Goal: Task Accomplishment & Management: Manage account settings

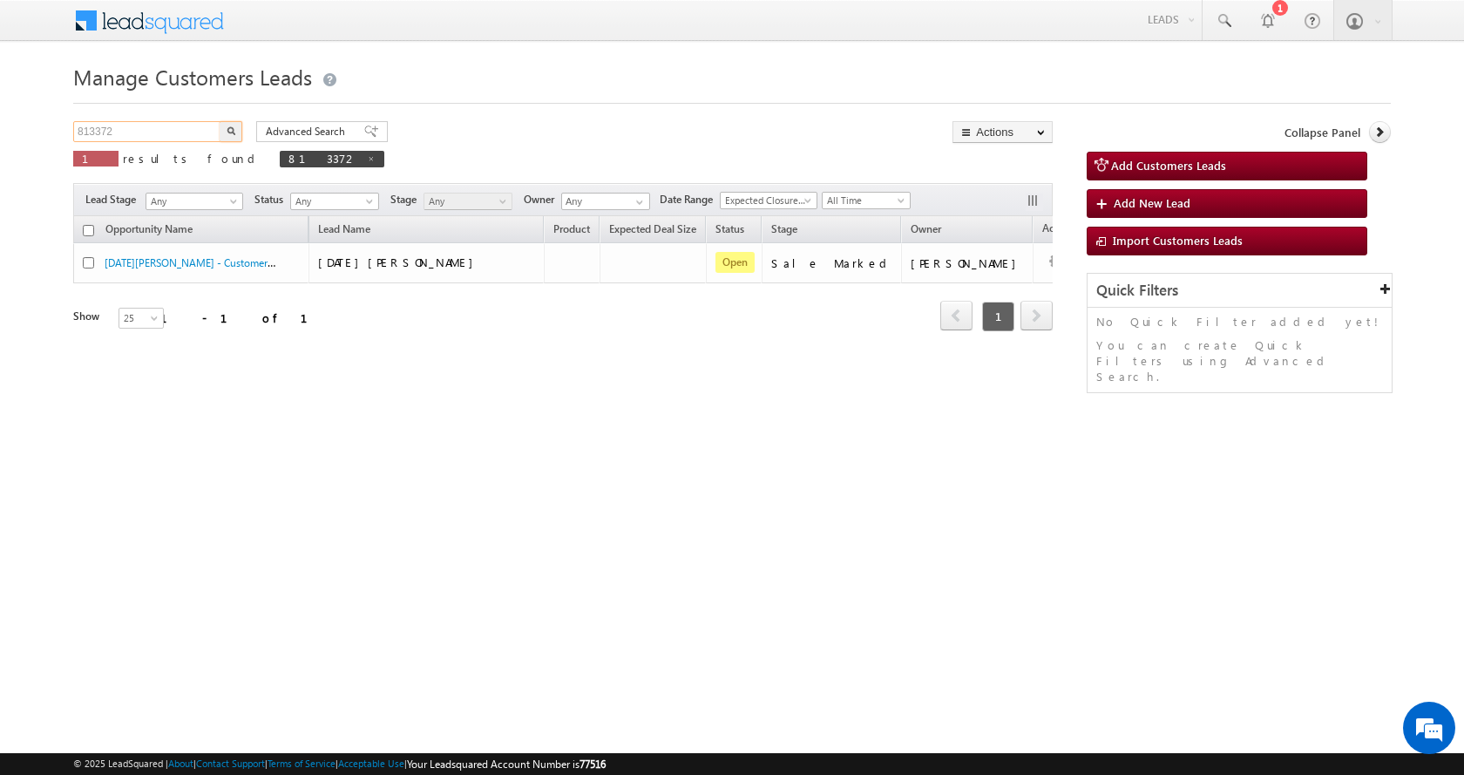
click at [86, 132] on input "813372" at bounding box center [147, 131] width 149 height 21
paste input "5223"
type input "815223"
click at [227, 128] on img "button" at bounding box center [231, 130] width 9 height 9
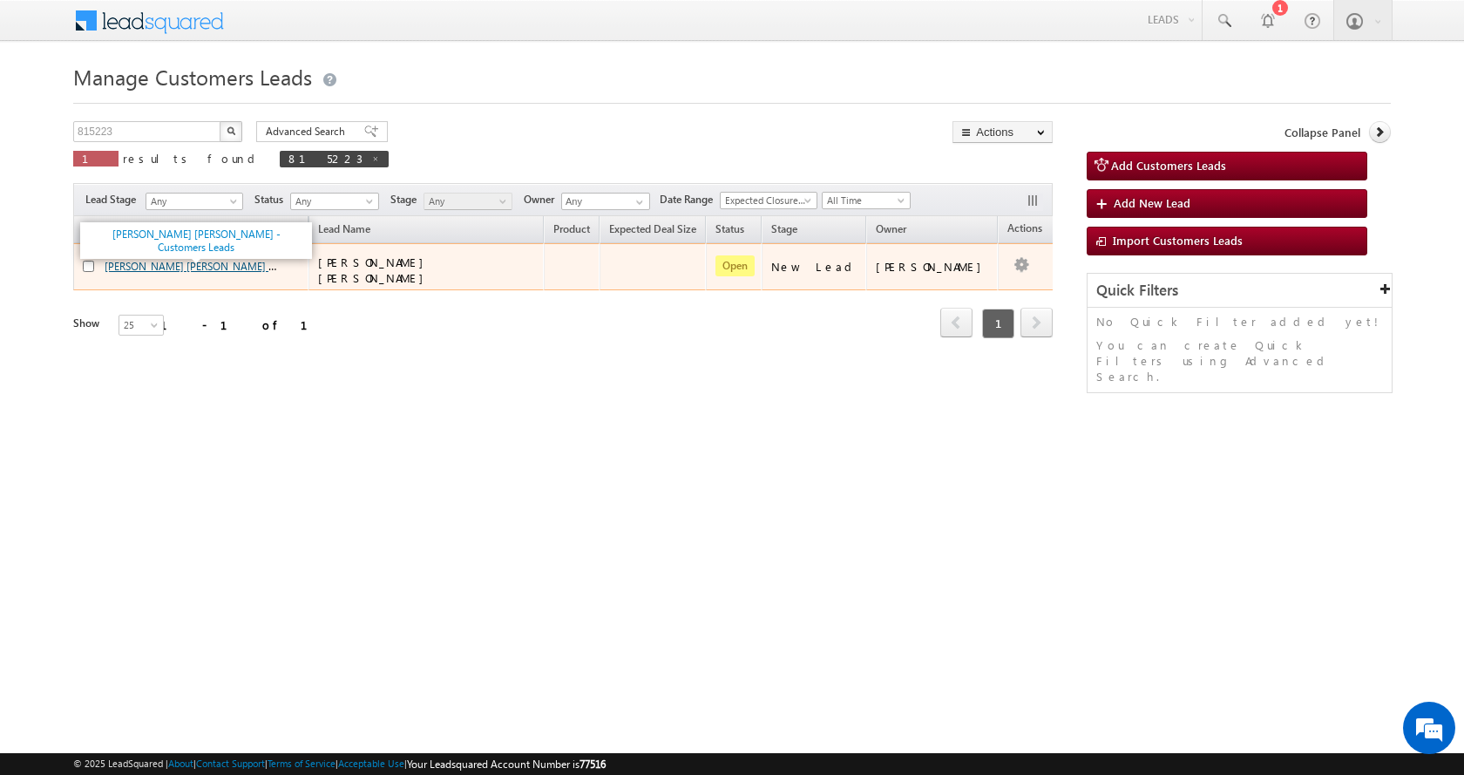
click at [168, 263] on link "[PERSON_NAME] [PERSON_NAME] - Customers Leads" at bounding box center [228, 265] width 247 height 15
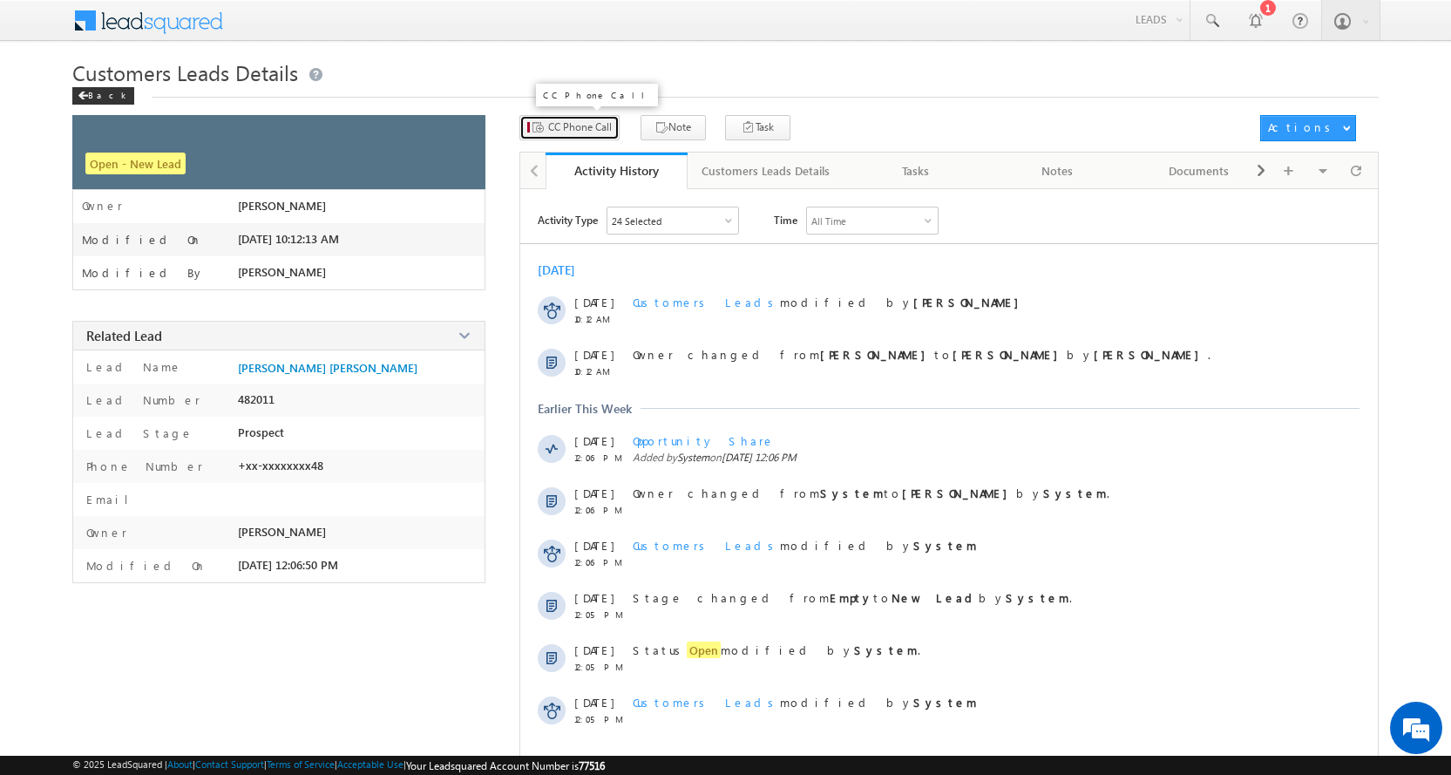
click at [599, 125] on span "CC Phone Call" at bounding box center [580, 127] width 64 height 16
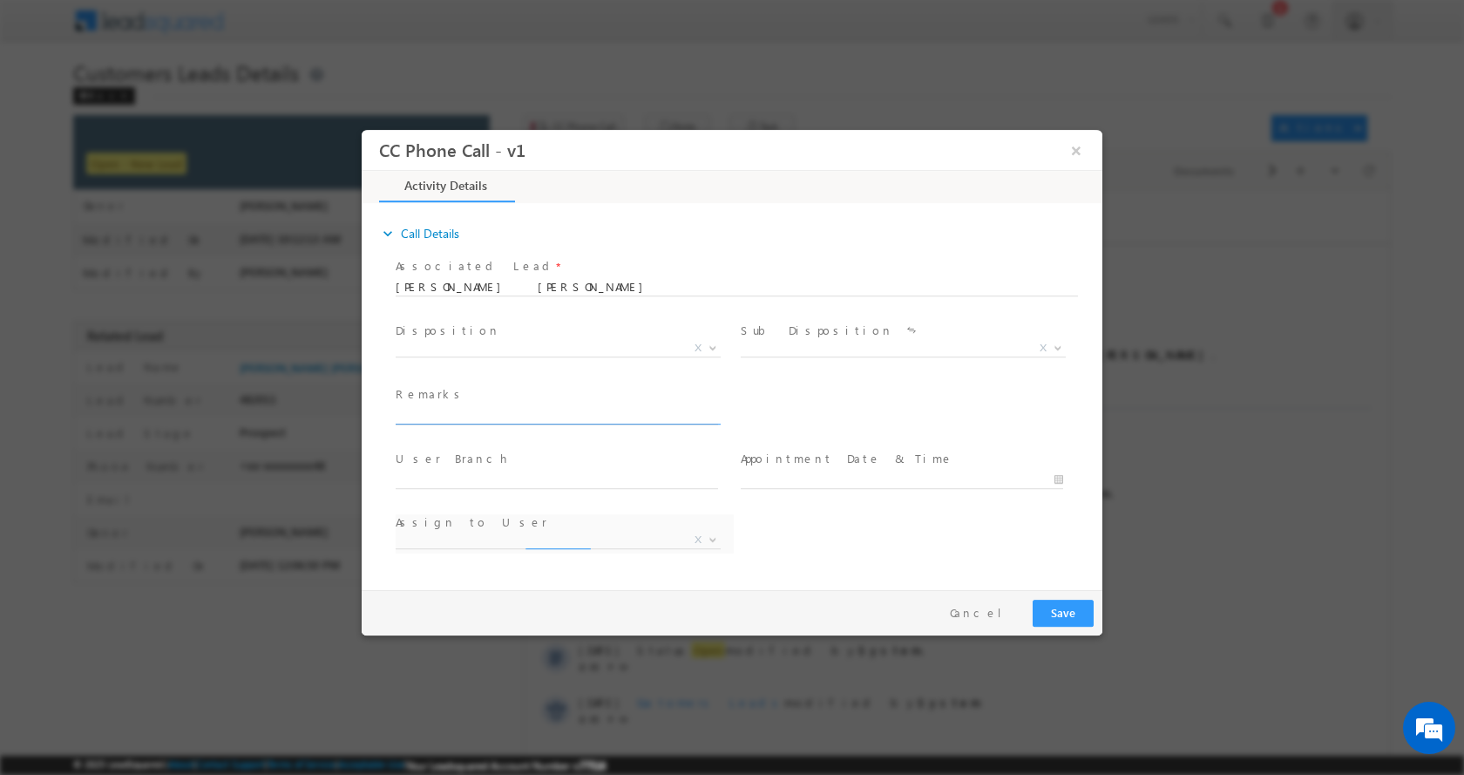
click at [468, 413] on input "text" at bounding box center [557, 414] width 322 height 17
select select "altaf.shaikh@sgrlimited.in"
type input "SURESH KUMAR MOURYA-9630518348-HOME CONSTRUCTION-LOAN-10 L-PV-20 L-REG-AGE-55-J…"
click at [708, 346] on b at bounding box center [713, 346] width 10 height 6
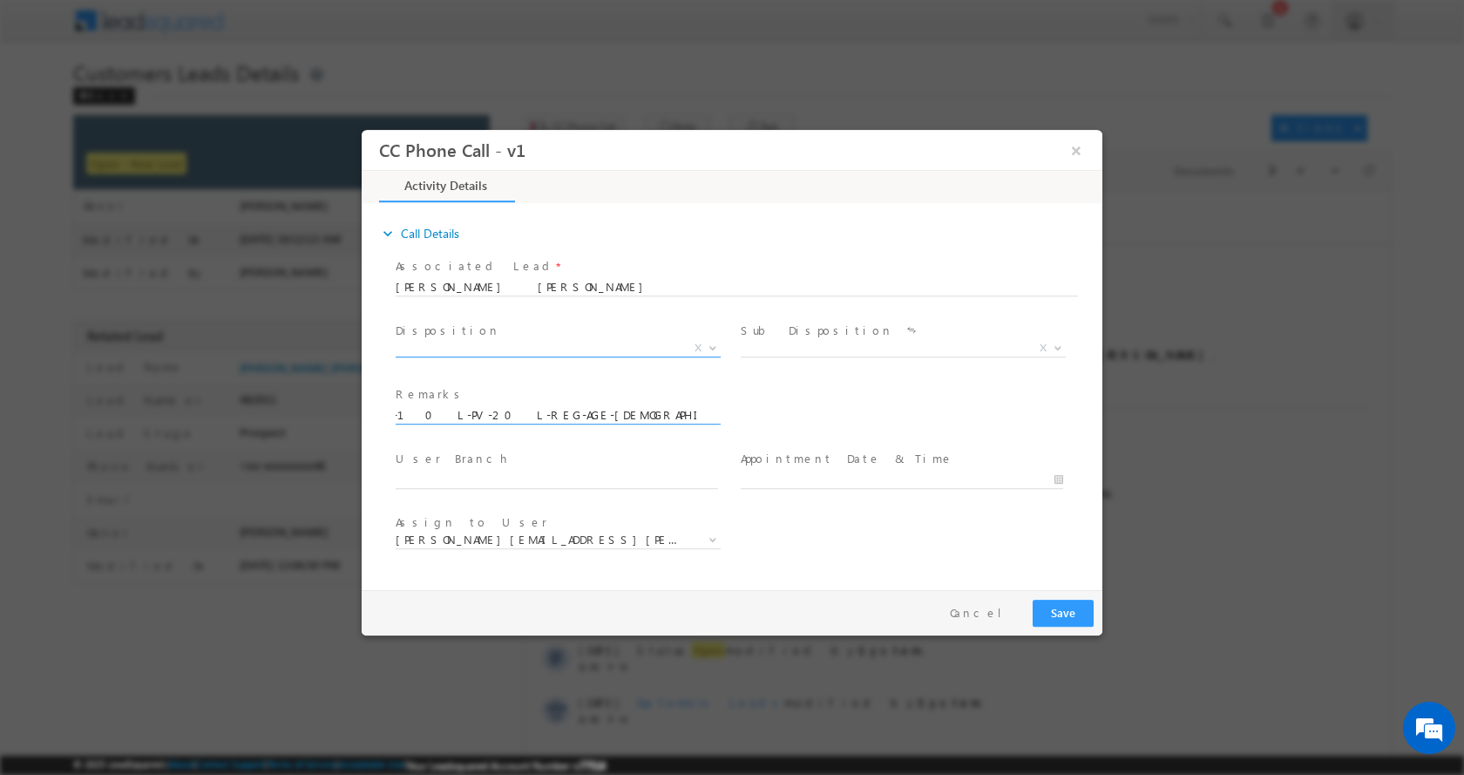
scroll to position [0, 0]
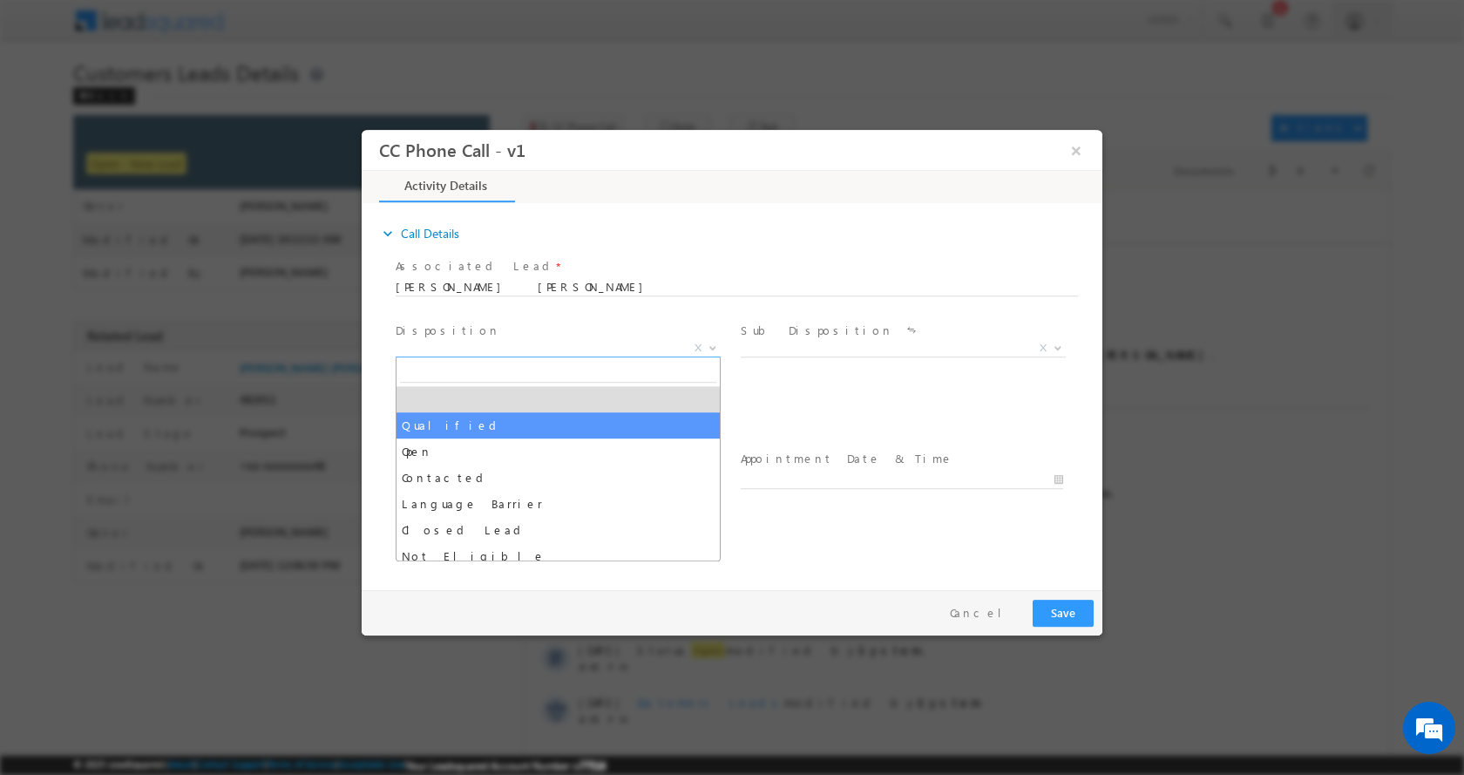
select select "Qualified"
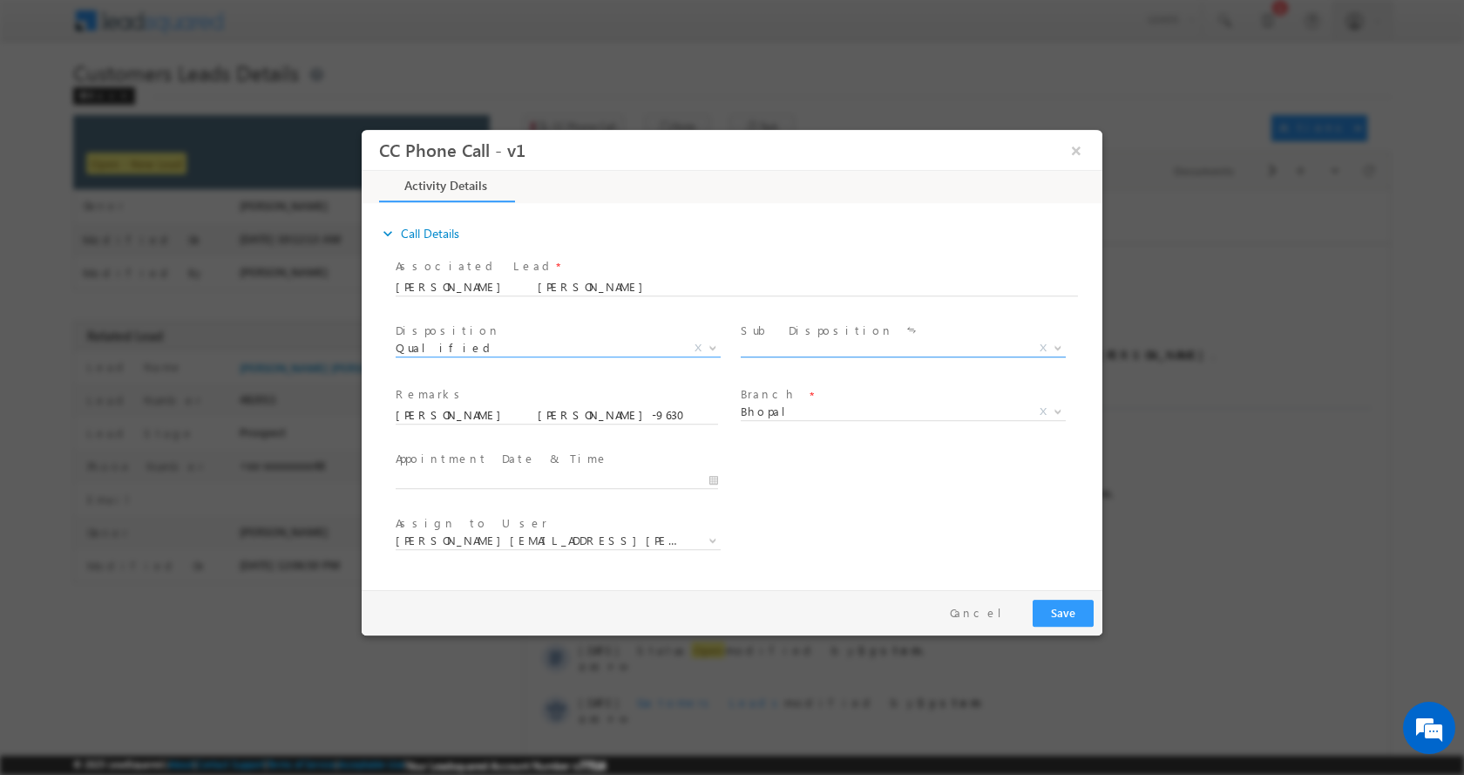
click at [1055, 348] on b at bounding box center [1058, 346] width 10 height 6
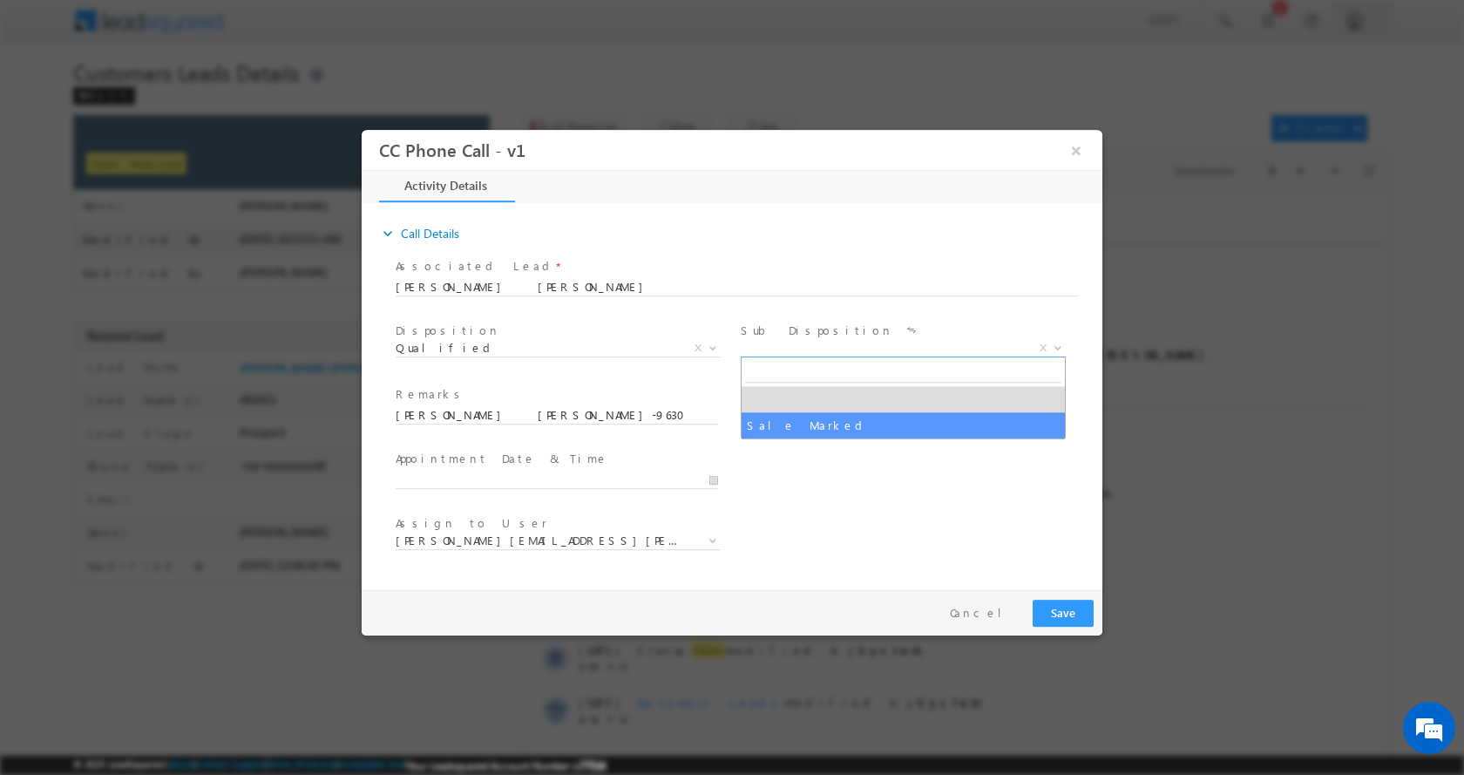
select select "Sale Marked"
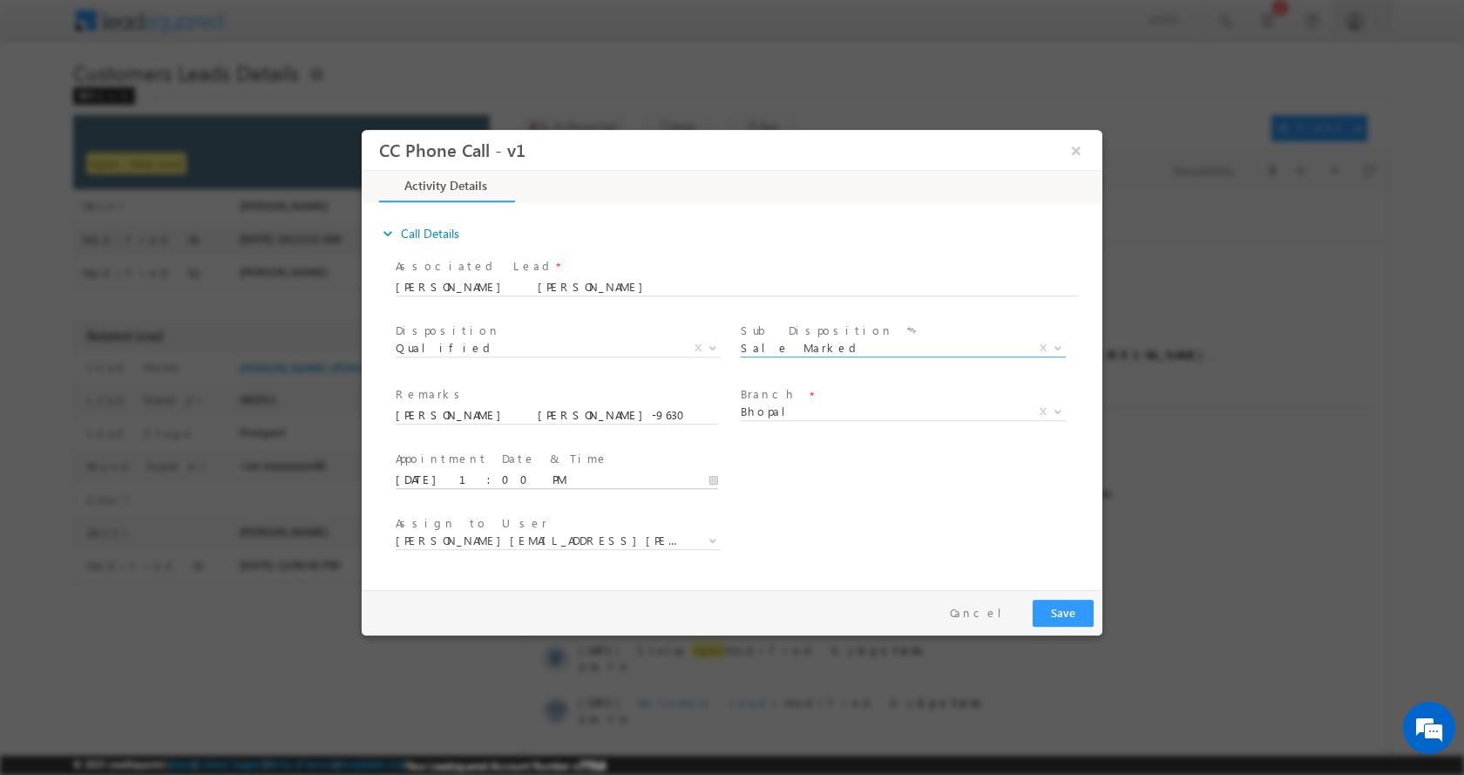
click at [713, 477] on input "09/04/2025 1:00 PM" at bounding box center [557, 479] width 322 height 17
type input "09/04/2025 2:00 PM"
type input "02"
click at [460, 450] on span at bounding box center [462, 449] width 12 height 13
type input "09/04/2025 3:00 PM"
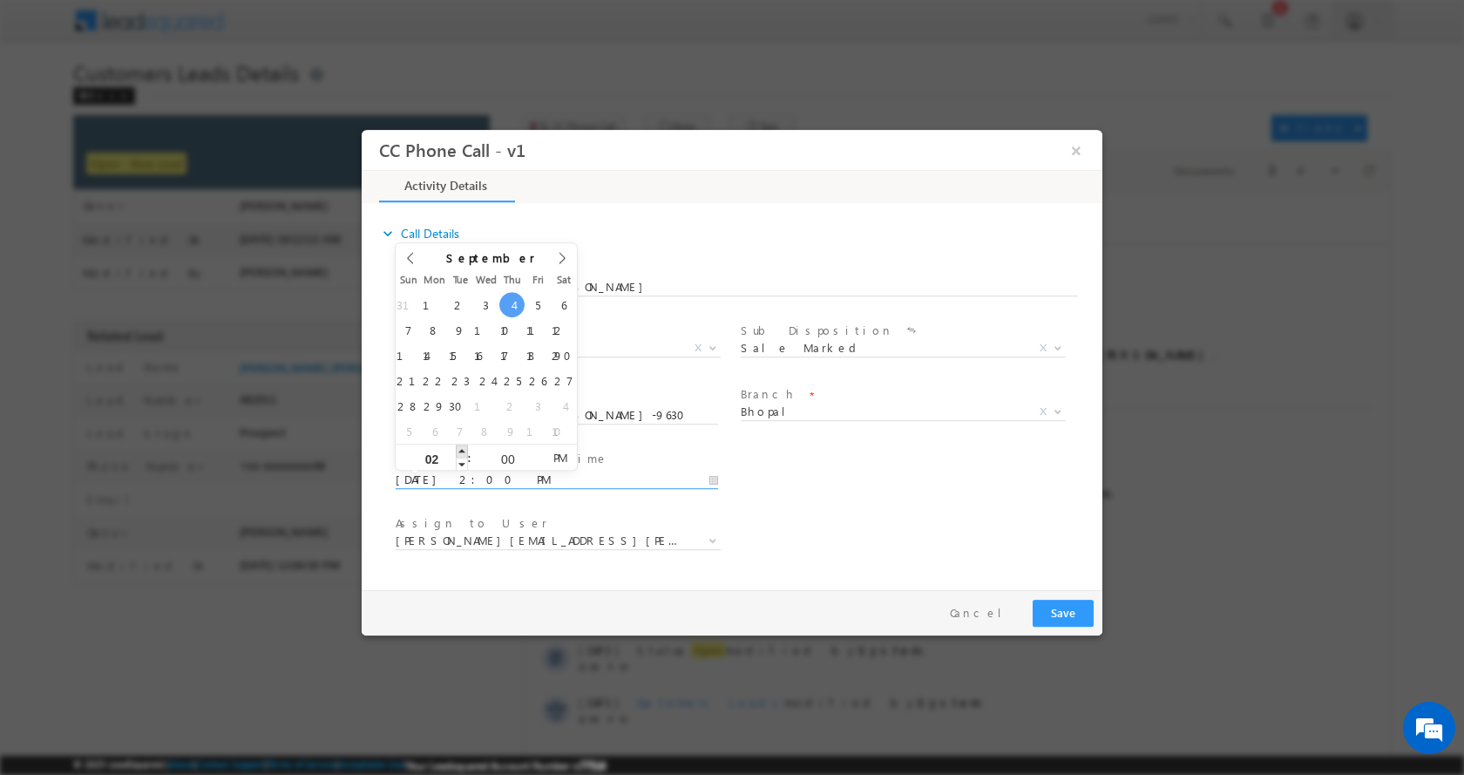
type input "03"
click at [461, 449] on span at bounding box center [462, 449] width 12 height 13
type input "09/04/2025 4:00 PM"
type input "04"
click at [462, 449] on span at bounding box center [462, 449] width 12 height 13
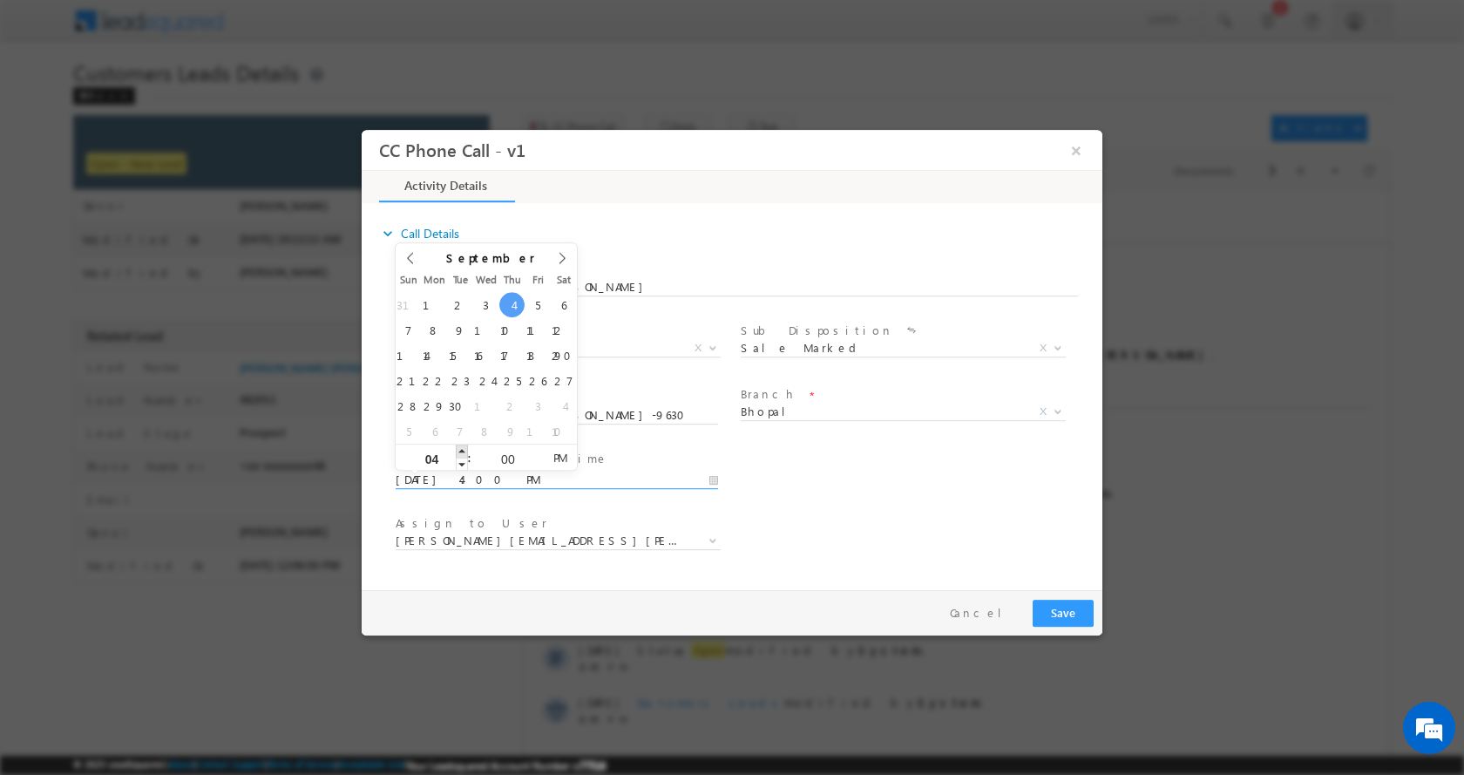
type input "09/04/2025 5:00 PM"
type input "05"
click at [462, 449] on span at bounding box center [462, 449] width 12 height 13
type input "09/04/2025 6:00 PM"
type input "06"
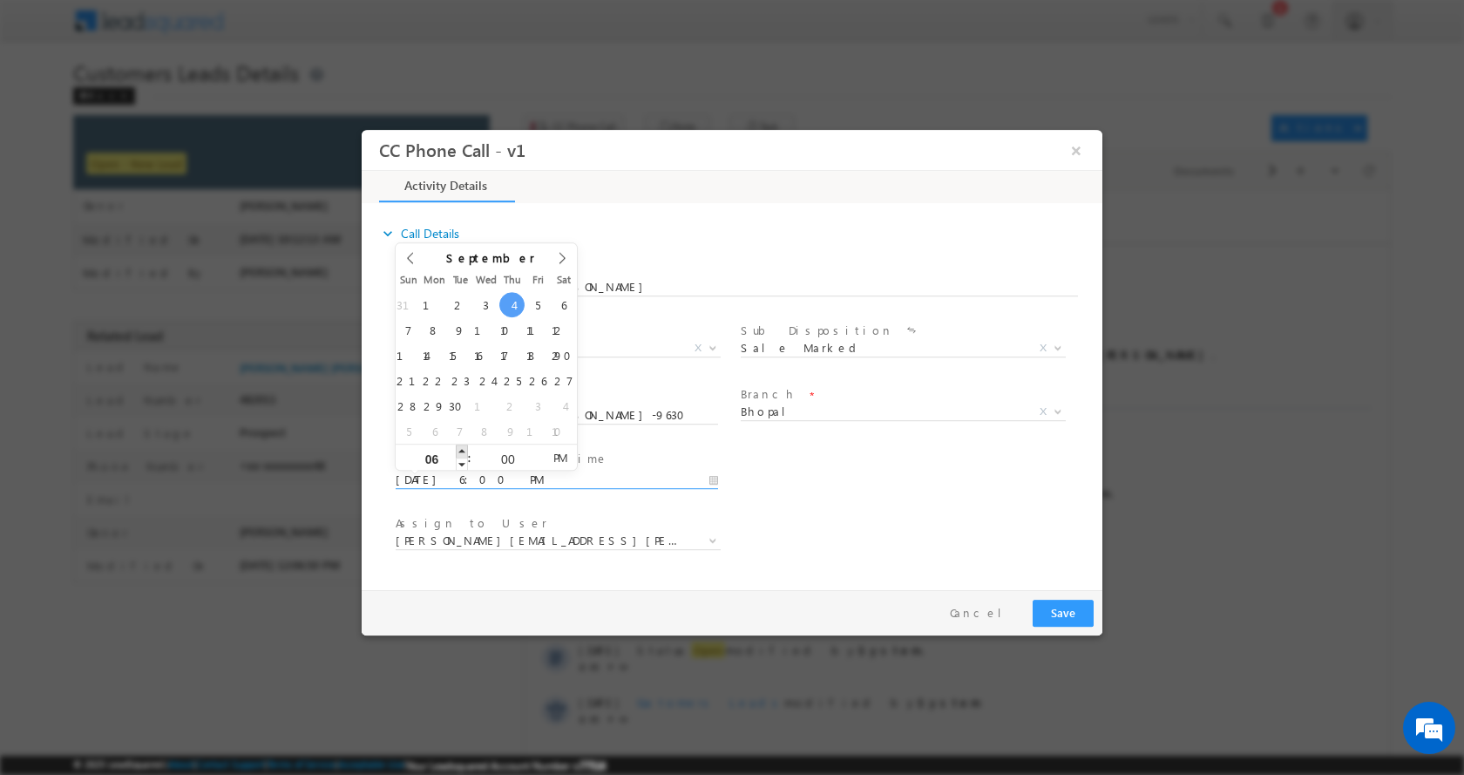
click at [462, 449] on span at bounding box center [462, 449] width 12 height 13
type input "09/04/2025 5:00 PM"
type input "05"
click at [462, 464] on span at bounding box center [462, 463] width 12 height 13
click at [1088, 619] on button "Save" at bounding box center [1063, 612] width 61 height 27
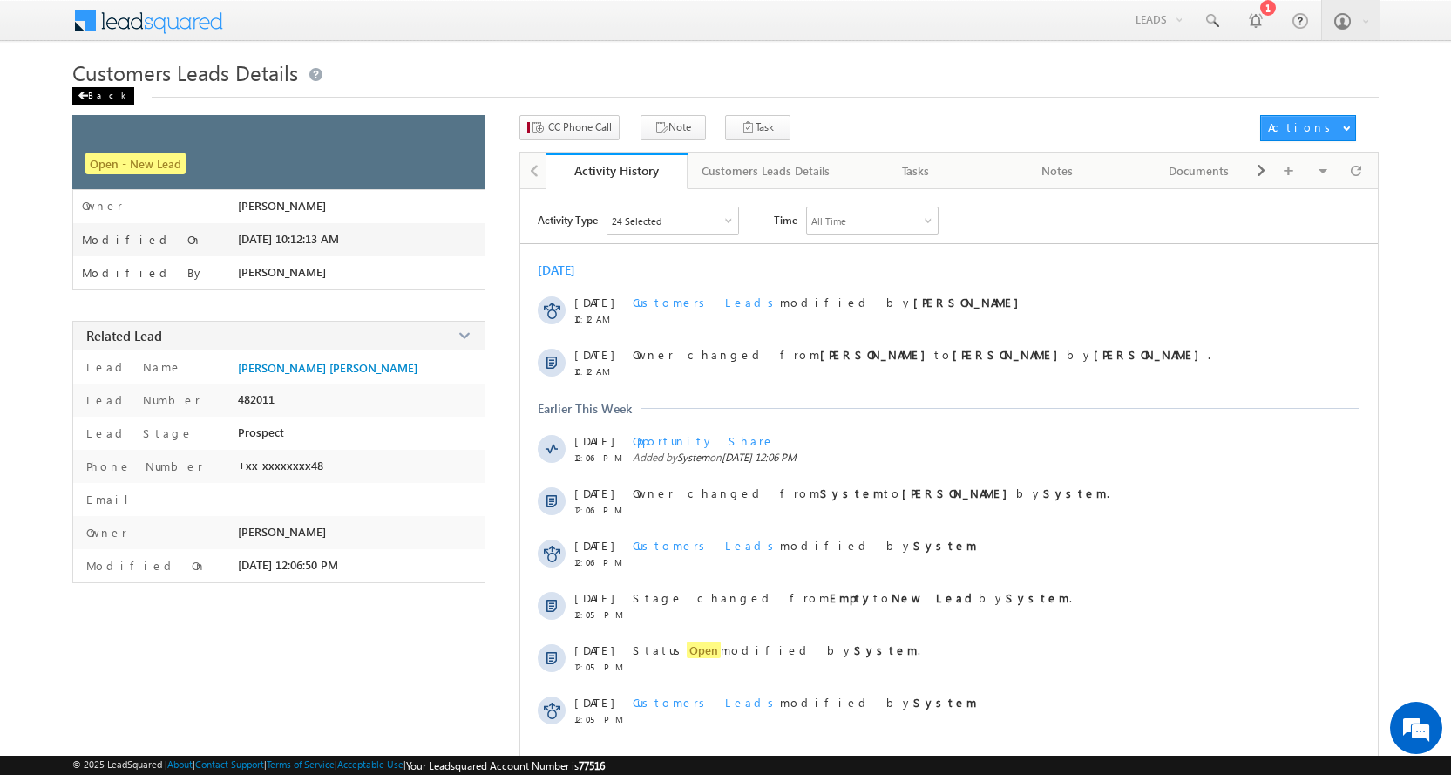
click at [97, 96] on div "Back" at bounding box center [103, 95] width 62 height 17
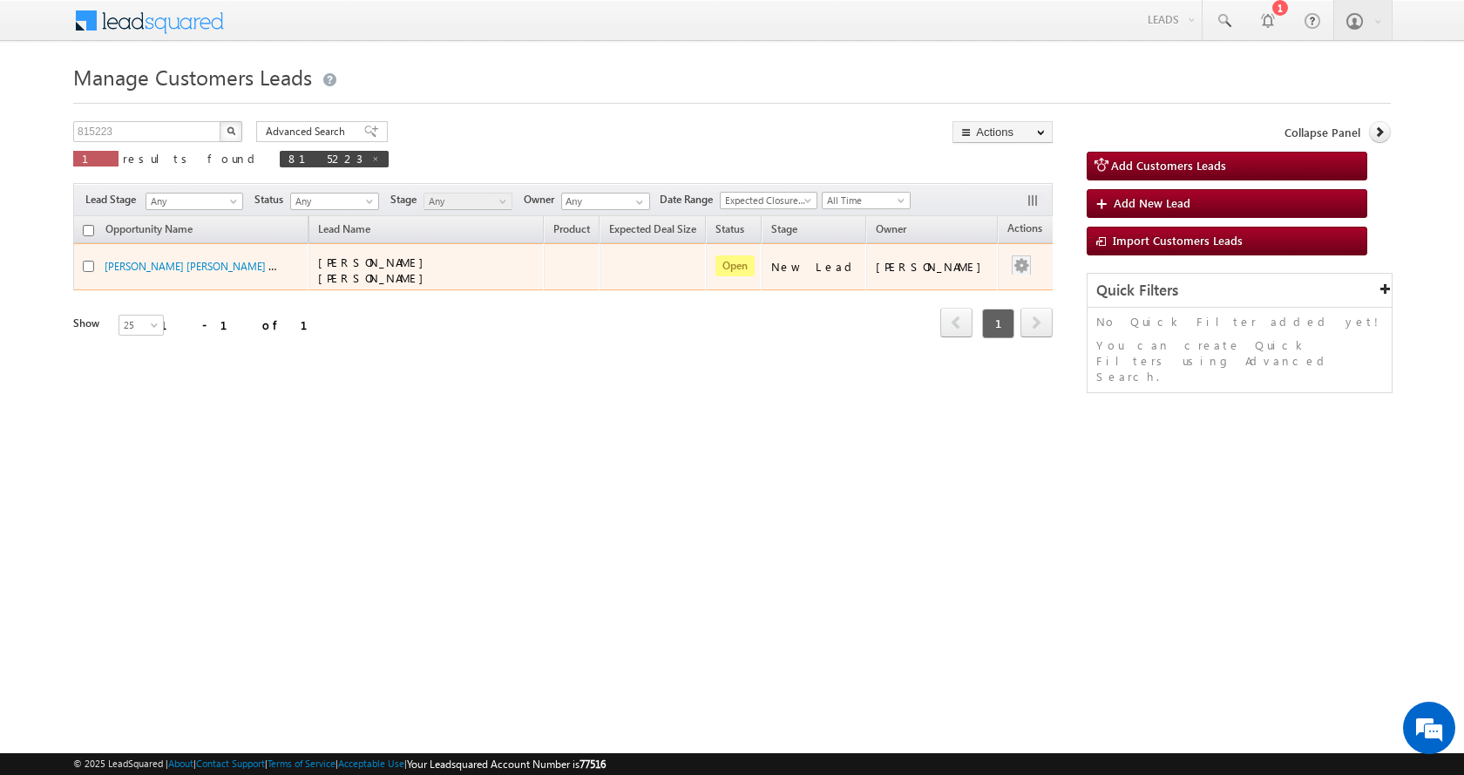
click at [1007, 259] on div at bounding box center [1021, 266] width 28 height 23
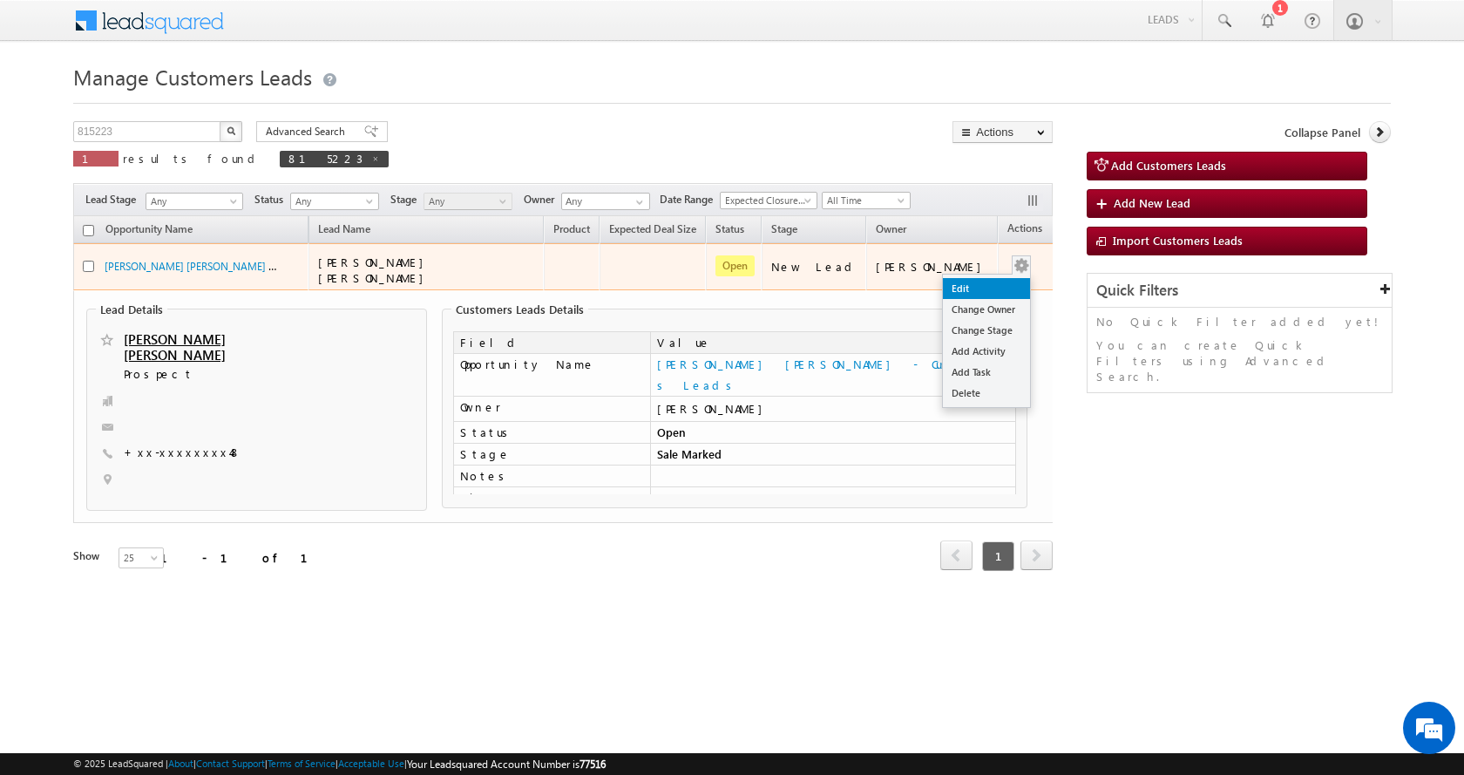
click at [972, 279] on link "Edit" at bounding box center [986, 288] width 87 height 21
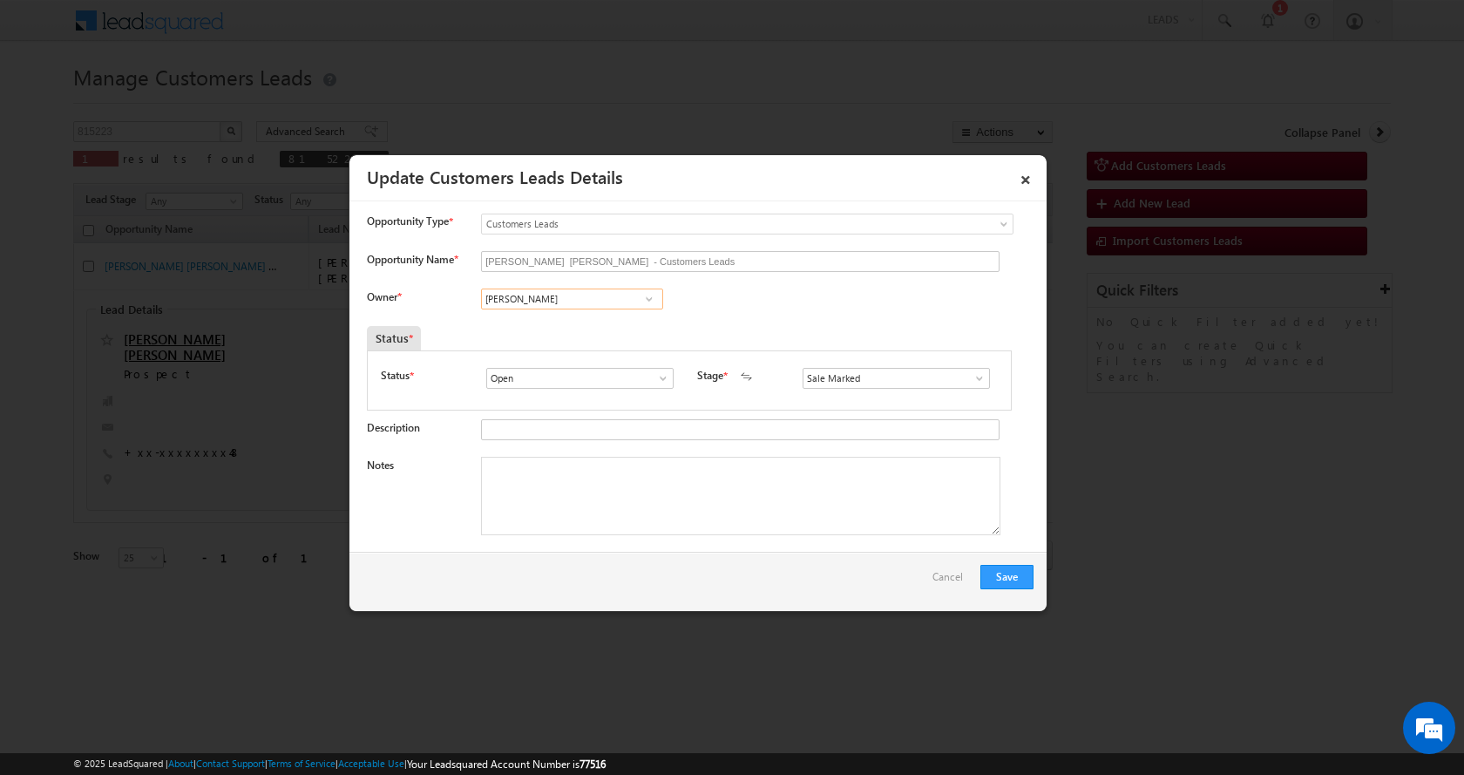
click at [522, 300] on input "Altaf Shaikh" at bounding box center [572, 298] width 182 height 21
paste input "[PERSON_NAME]"
click at [586, 322] on link "Vaibhav Rajput vaibhav.rajput@sgrlimited.in" at bounding box center [572, 325] width 182 height 33
type input "[PERSON_NAME]"
click at [599, 497] on textarea "Notes" at bounding box center [740, 496] width 519 height 78
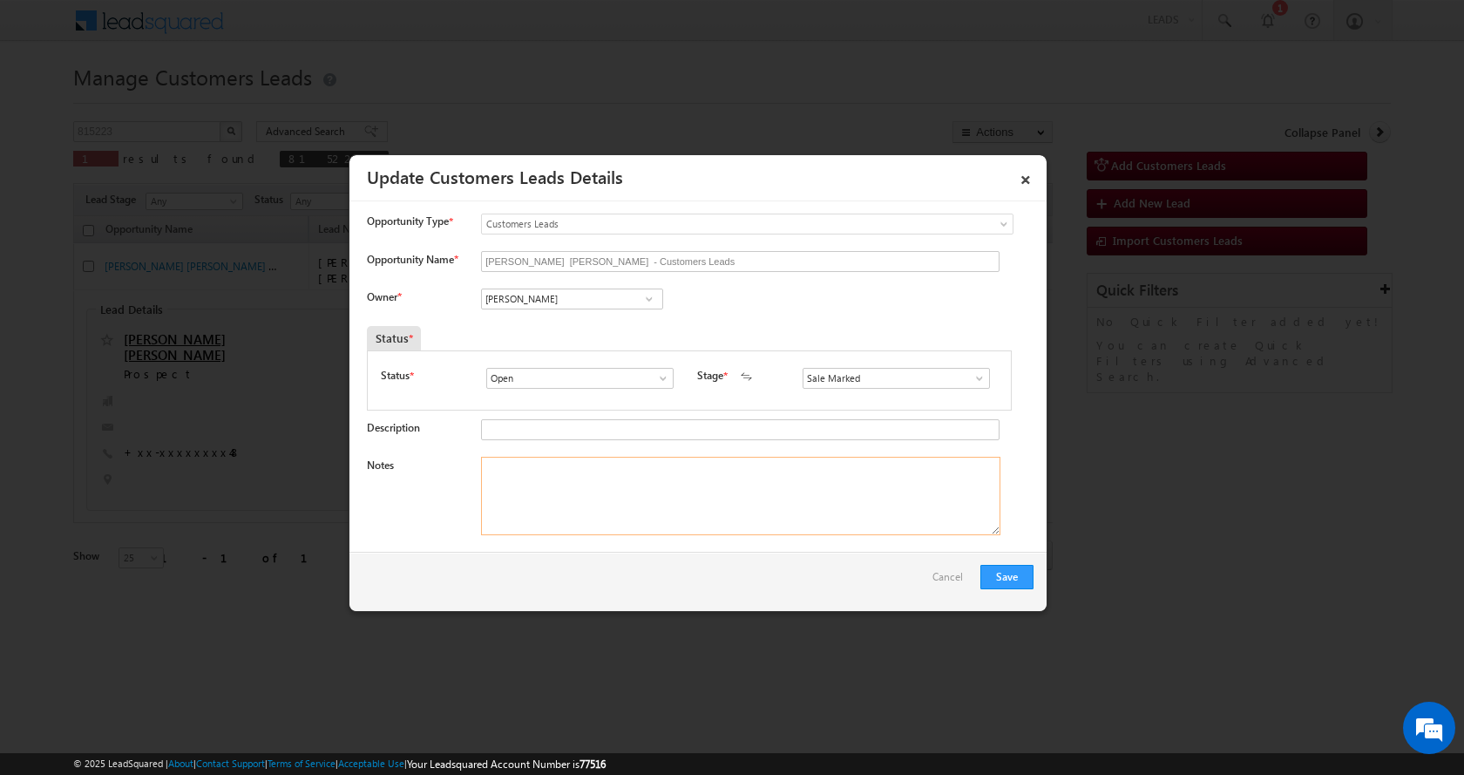
paste textarea "SURESH KUMAR MOURYA-9630518348-HOME CONSTRUCTION-LOAN-10 L-PV-20 L-REG-AGE-55-J…"
type textarea "SURESH KUMAR MOURYA-9630518348-HOME CONSTRUCTION-LOAN-10 L-PV-20 L-REG-AGE-55-J…"
click at [1000, 573] on button "Save" at bounding box center [1006, 577] width 53 height 24
